Goal: Task Accomplishment & Management: Manage account settings

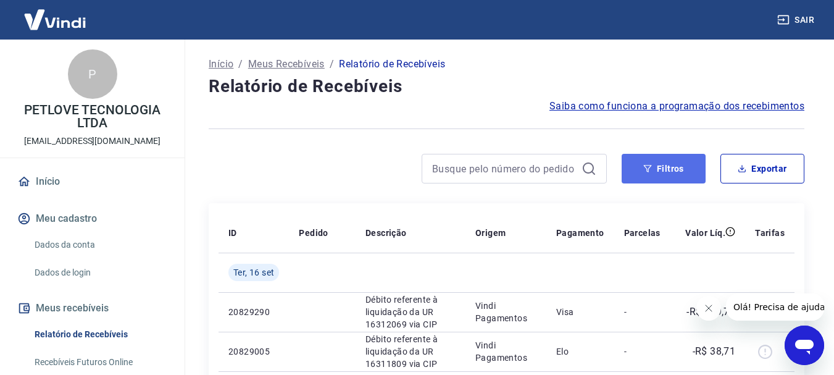
click at [669, 170] on button "Filtros" at bounding box center [663, 169] width 84 height 30
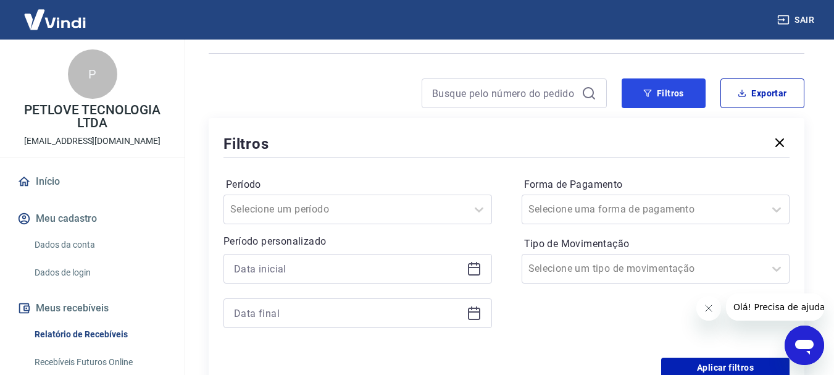
scroll to position [123, 0]
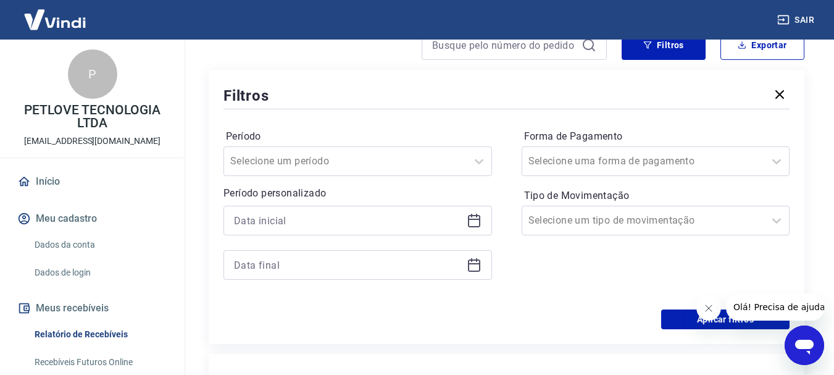
click at [472, 220] on icon at bounding box center [473, 220] width 15 height 15
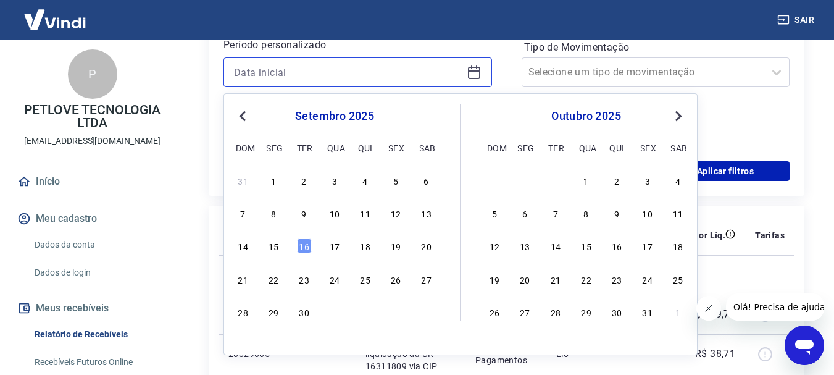
scroll to position [308, 0]
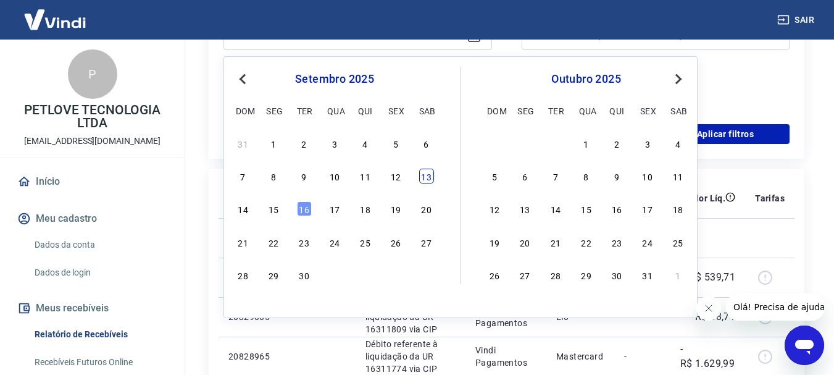
click at [432, 179] on div "13" at bounding box center [426, 175] width 15 height 15
type input "[DATE]"
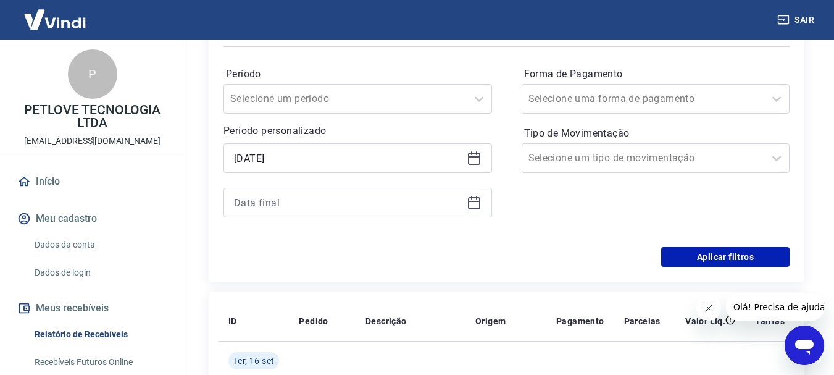
scroll to position [185, 0]
click at [470, 202] on icon at bounding box center [474, 201] width 12 height 1
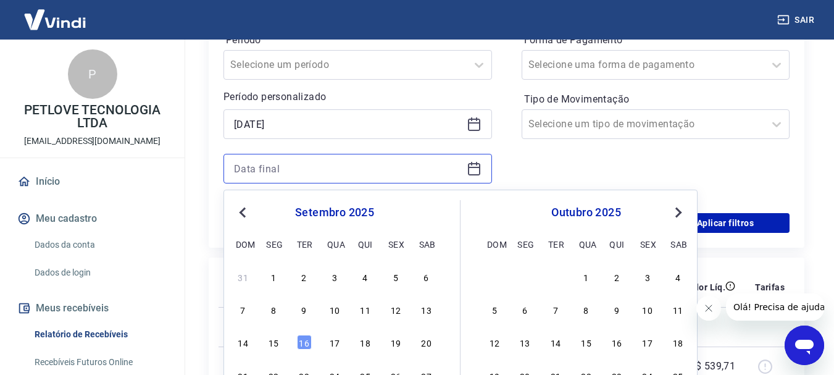
scroll to position [247, 0]
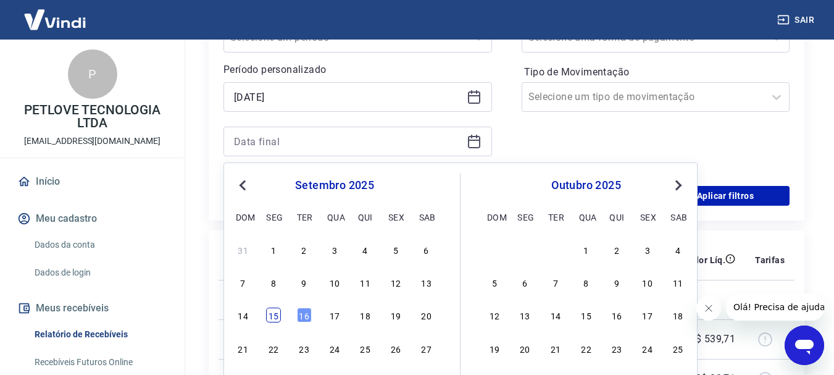
click at [275, 312] on div "15" at bounding box center [273, 314] width 15 height 15
type input "[DATE]"
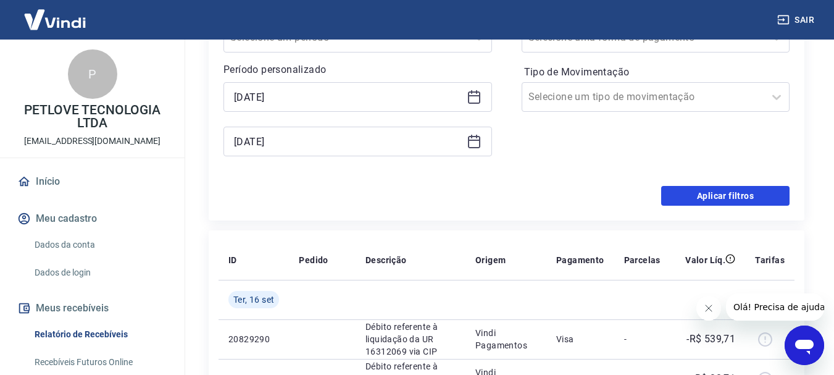
click at [721, 190] on button "Aplicar filtros" at bounding box center [725, 196] width 128 height 20
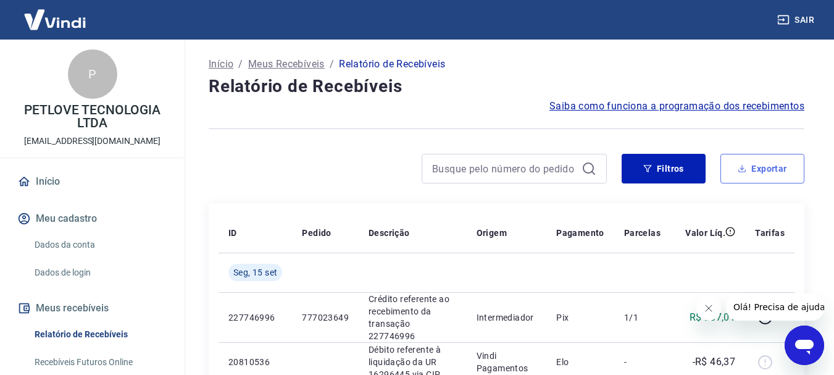
click at [731, 163] on button "Exportar" at bounding box center [762, 169] width 84 height 30
type input "[DATE]"
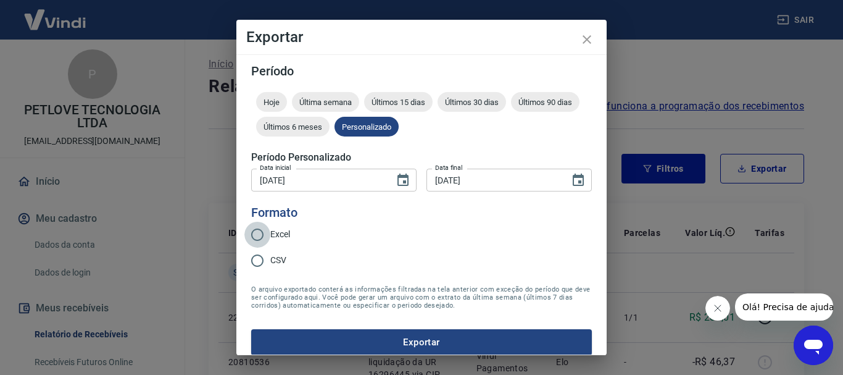
click at [268, 235] on input "Excel" at bounding box center [257, 234] width 26 height 26
radio input "true"
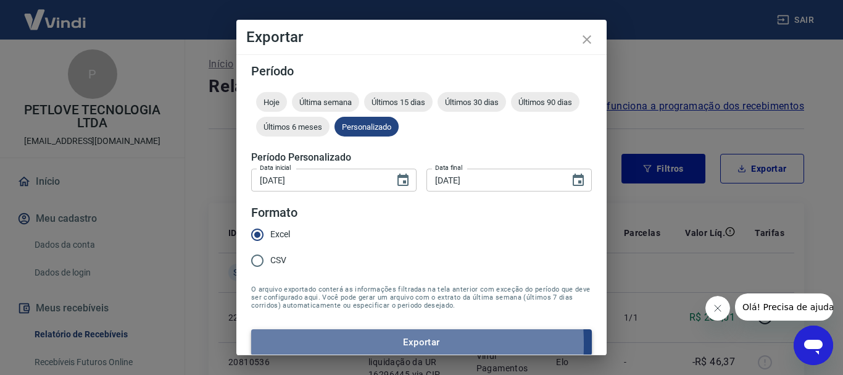
click at [318, 344] on button "Exportar" at bounding box center [421, 342] width 341 height 26
